Goal: Task Accomplishment & Management: Manage account settings

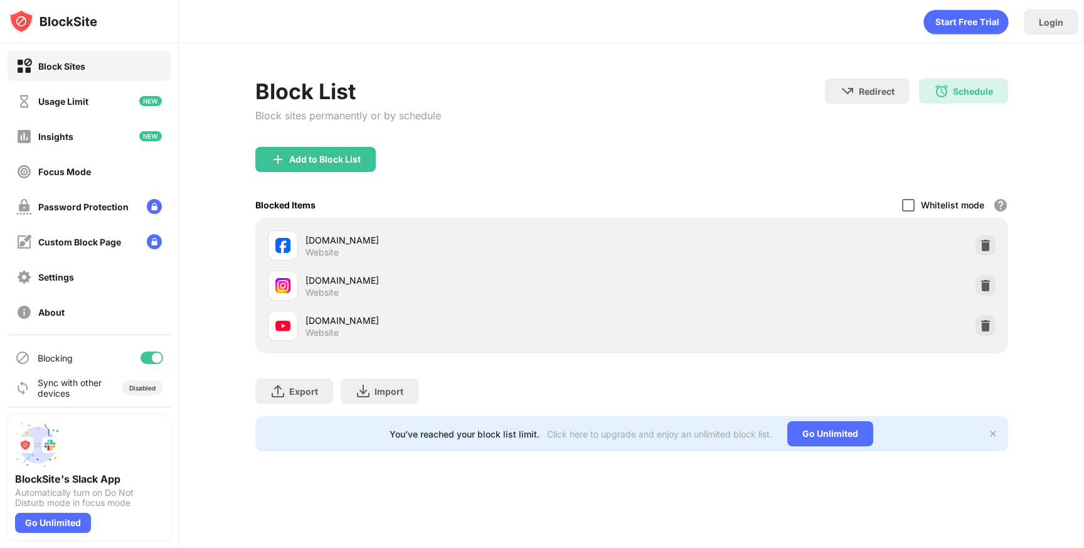
click at [909, 205] on div at bounding box center [908, 205] width 13 height 13
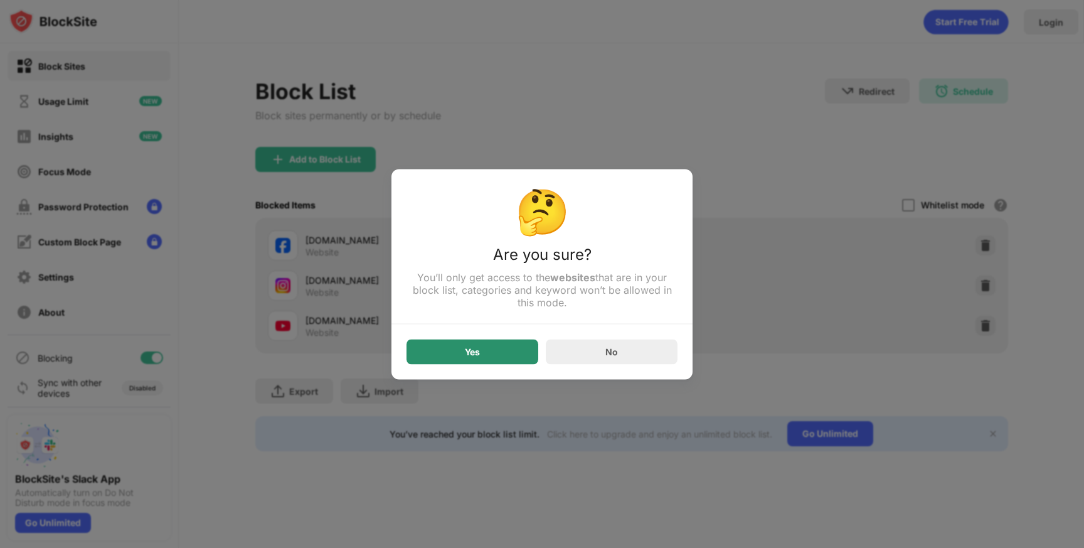
click at [481, 353] on div "Yes" at bounding box center [473, 351] width 132 height 25
